Goal: Contribute content

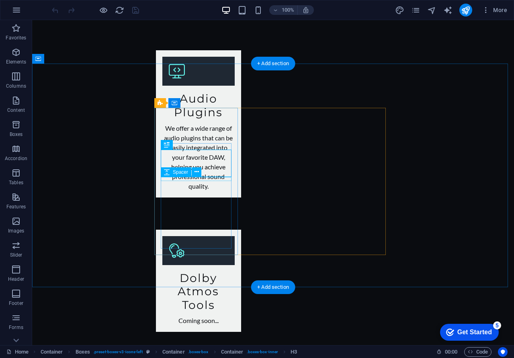
scroll to position [18, 0]
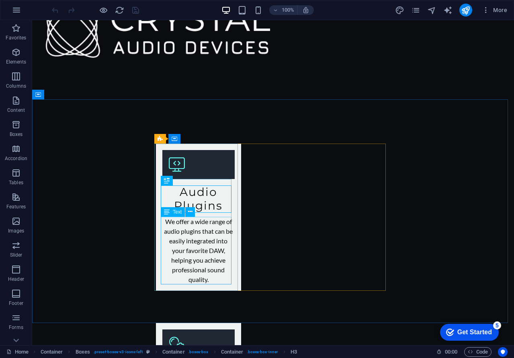
click at [178, 213] on span "Text" at bounding box center [177, 211] width 9 height 5
click at [177, 211] on span "Text" at bounding box center [177, 211] width 9 height 5
click at [189, 209] on icon at bounding box center [190, 211] width 4 height 8
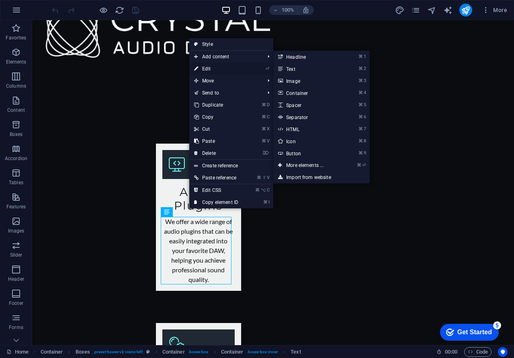
click at [204, 70] on link "⏎ Edit" at bounding box center [216, 69] width 54 height 12
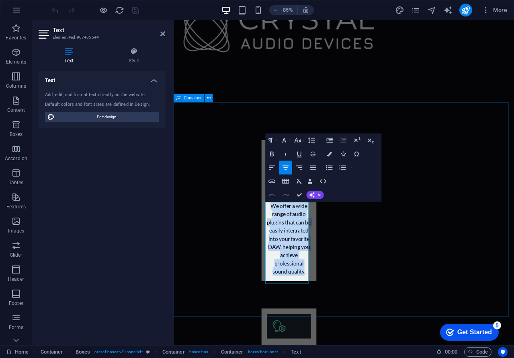
drag, startPoint x: 325, startPoint y: 326, endPoint x: 267, endPoint y: 239, distance: 104.0
click at [267, 239] on div "Audio Plugins We offer a wide range of audio plugins that can be easily integra…" at bounding box center [374, 305] width 400 height 377
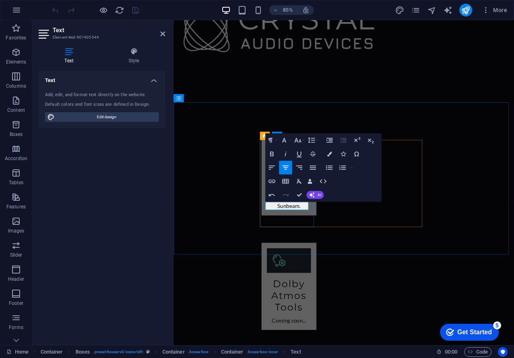
click at [324, 234] on p "Sunbeam." at bounding box center [309, 239] width 52 height 10
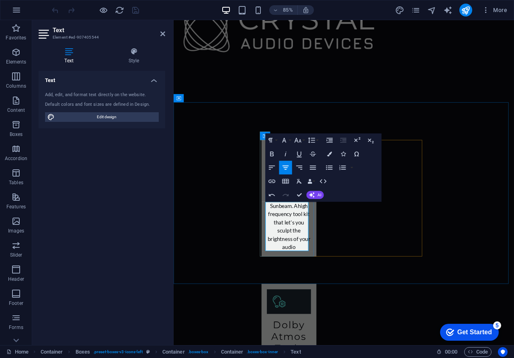
click at [318, 240] on p "Sunbeam. Ahigh frequency tool kit that let's you sculpt the brightness of your …" at bounding box center [309, 263] width 52 height 58
click at [315, 259] on p "Sunbeam. A high frequency tool kit that let's you sculpt the brightness of your…" at bounding box center [309, 263] width 52 height 58
click at [293, 270] on p "Sunbeam. A high frequency tool kit that let's you sculpt the brightness of your…" at bounding box center [309, 263] width 52 height 58
click at [297, 269] on p "Sunbeam. A high frequency tool kit that let's you precisiely sculpt the brightn…" at bounding box center [309, 263] width 52 height 58
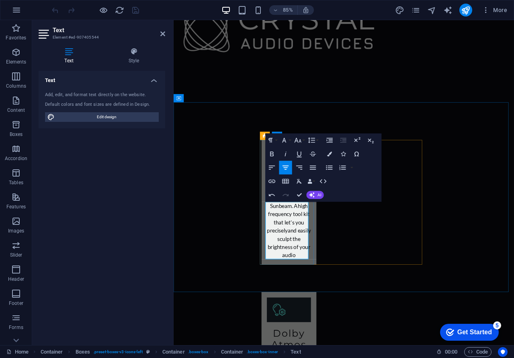
drag, startPoint x: 314, startPoint y: 269, endPoint x: 313, endPoint y: 275, distance: 5.5
click at [314, 270] on p "Sunbeam. A high frequency tool kit that let's you preciselyand easily sculpt th…" at bounding box center [309, 268] width 52 height 68
drag, startPoint x: 325, startPoint y: 270, endPoint x: 323, endPoint y: 273, distance: 4.1
click at [325, 270] on p "Sunbeam. A high frequency tool kit that let's you precisely and easily sculpt t…" at bounding box center [309, 268] width 52 height 68
click at [376, 322] on div "Audio Plugins Sunbeam. A high frequency tool kit that let's you precisely & eas…" at bounding box center [374, 296] width 400 height 358
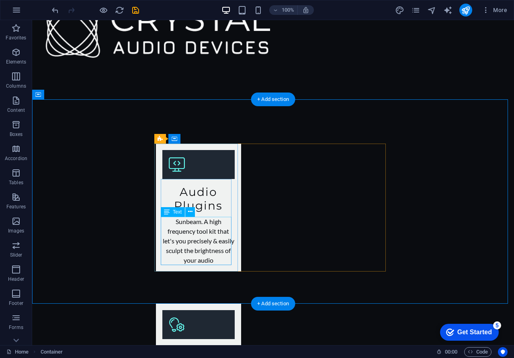
click at [272, 209] on div "Audio Plugins Sunbeam. A high frequency tool kit that let's you precisely & eas…" at bounding box center [273, 275] width 235 height 262
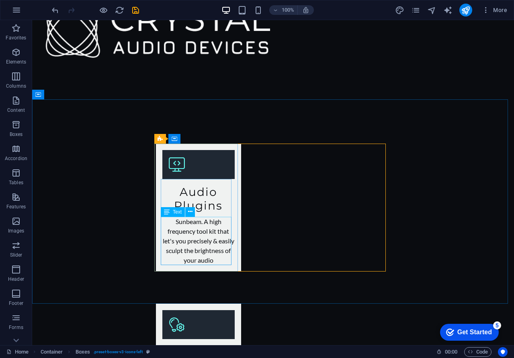
click at [179, 213] on span "Text" at bounding box center [177, 211] width 9 height 5
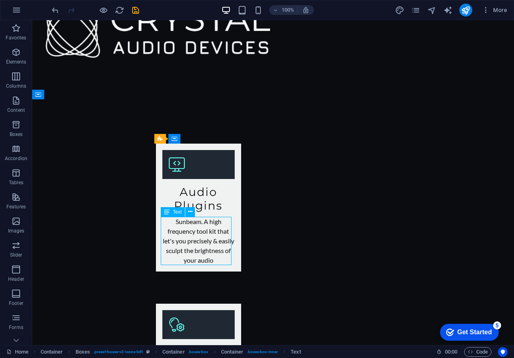
click at [178, 211] on span "Text" at bounding box center [177, 211] width 9 height 5
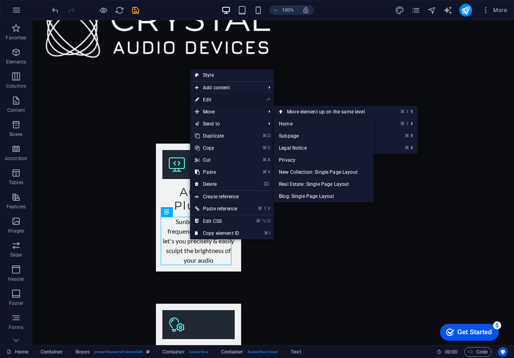
click at [204, 100] on link "⏎ Edit" at bounding box center [217, 100] width 54 height 12
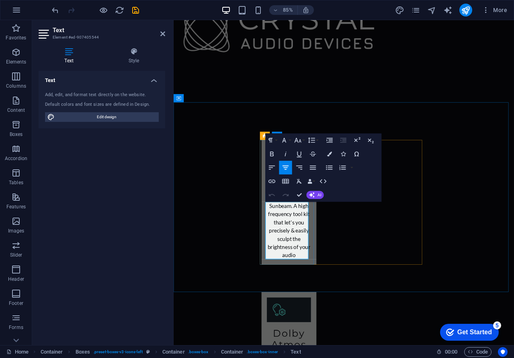
click at [322, 291] on p "Sunbeam. A high frequency tool kit that let's you precisely & easily sculpt the…" at bounding box center [309, 268] width 52 height 68
click at [323, 297] on p "Sunbeam. A high frequency tool kit that let's you precisely & easily sculpt the…" at bounding box center [309, 268] width 52 height 68
click at [364, 265] on div "Audio Plugins Sunbeam. A high frequency tool kit that let's you precisely & eas…" at bounding box center [374, 296] width 400 height 358
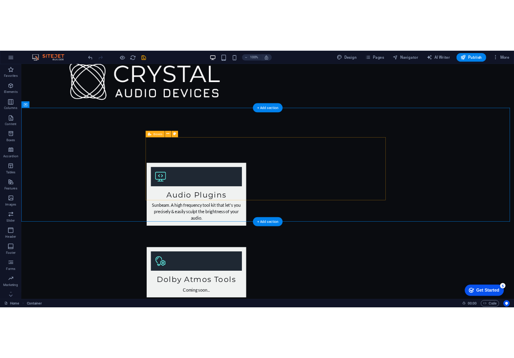
scroll to position [0, 0]
